Goal: Navigation & Orientation: Find specific page/section

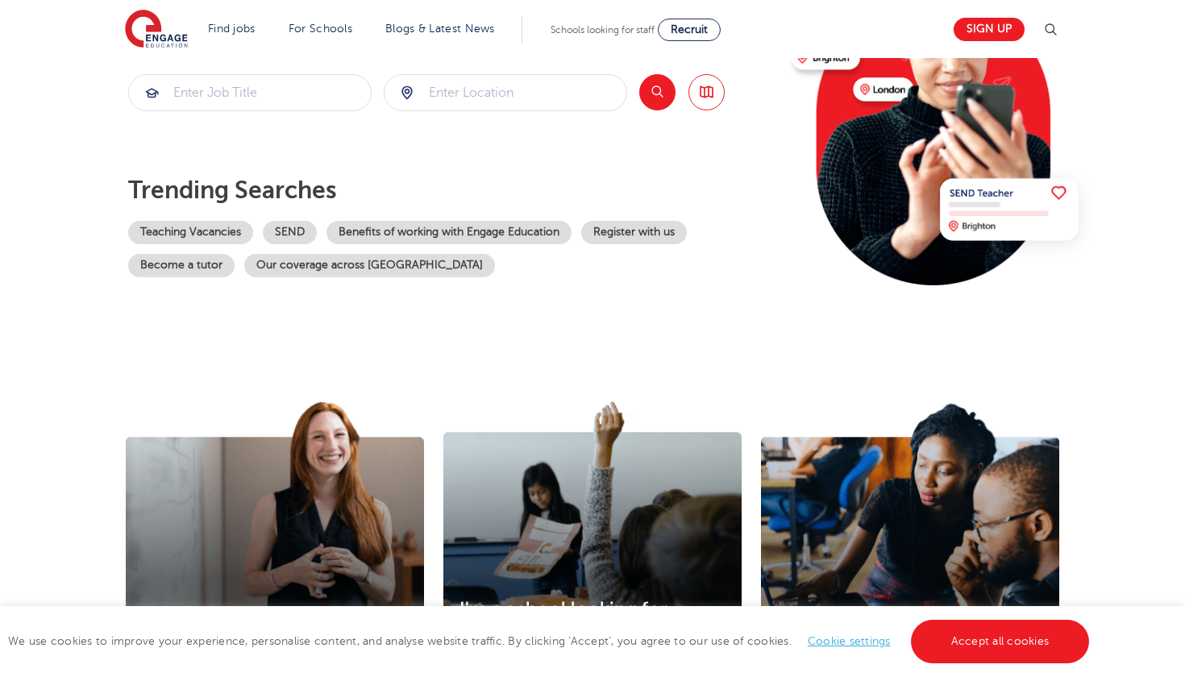
scroll to position [230, 0]
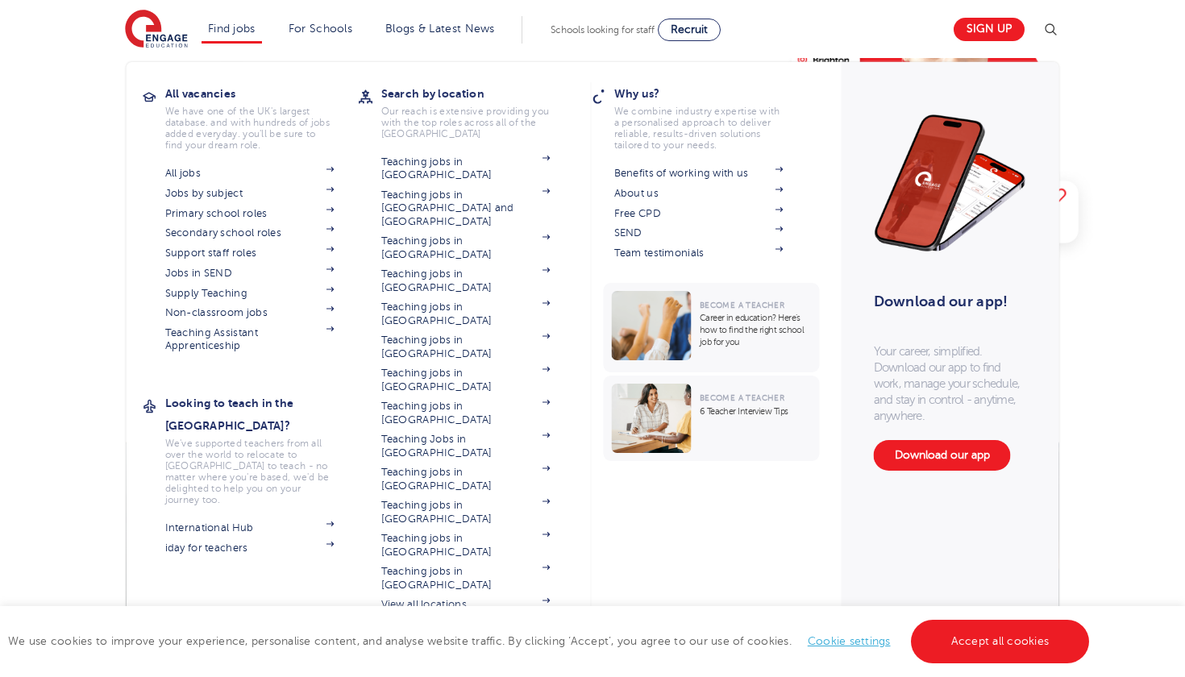
click at [231, 23] on link "Find jobs" at bounding box center [232, 29] width 48 height 12
click at [451, 499] on link "Teaching jobs in [GEOGRAPHIC_DATA]" at bounding box center [465, 512] width 169 height 27
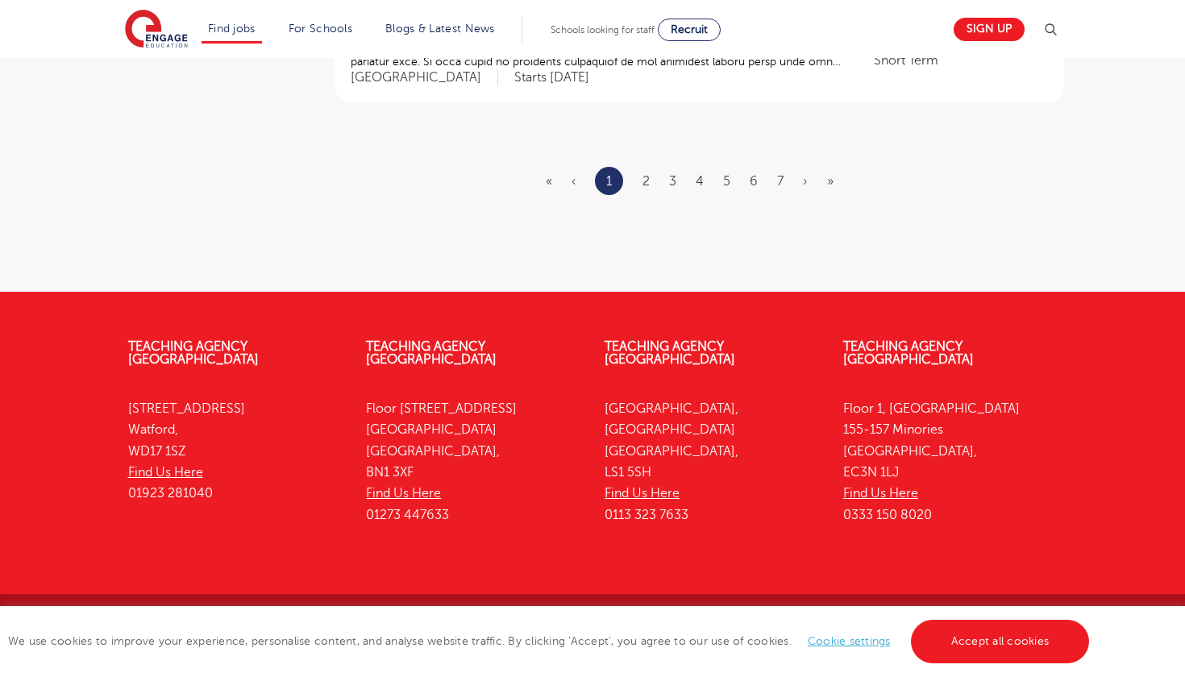
scroll to position [2175, 0]
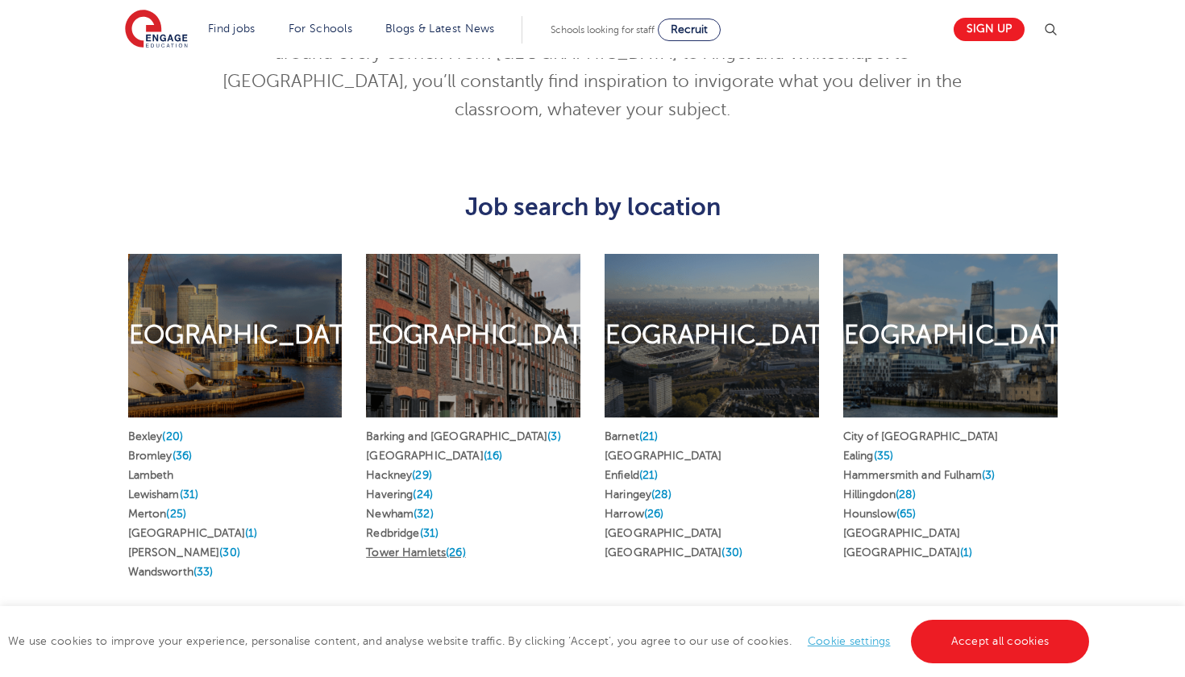
scroll to position [779, 0]
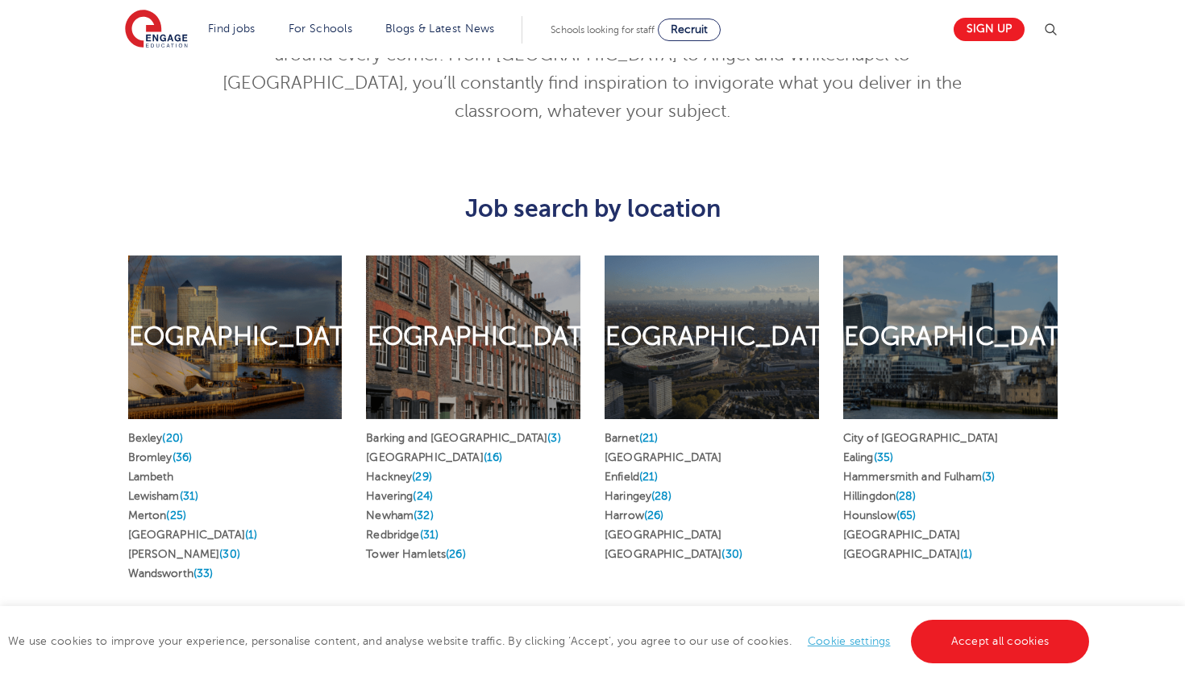
click at [476, 337] on h2 "[GEOGRAPHIC_DATA]" at bounding box center [473, 337] width 266 height 34
